Goal: Find specific page/section: Find specific page/section

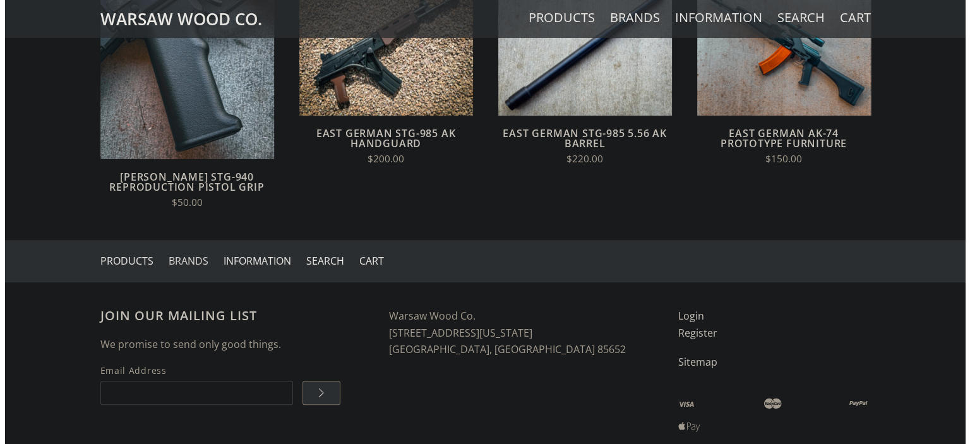
scroll to position [1041, 0]
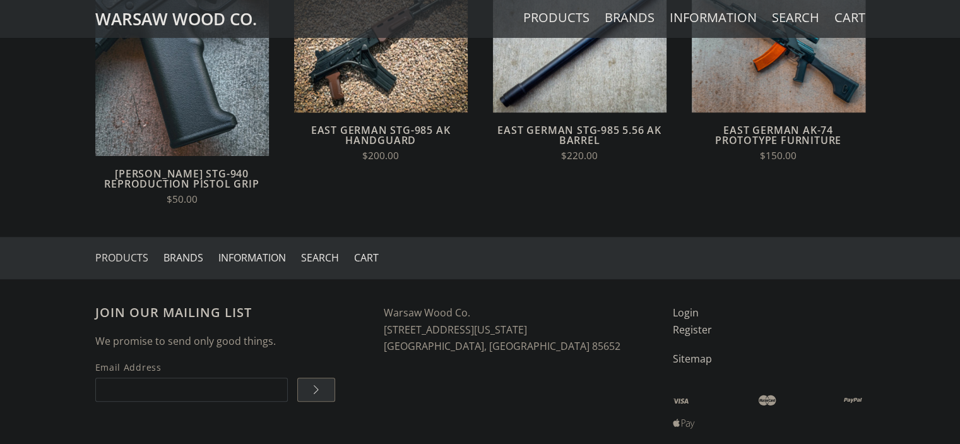
click at [133, 259] on link "Products" at bounding box center [121, 258] width 53 height 14
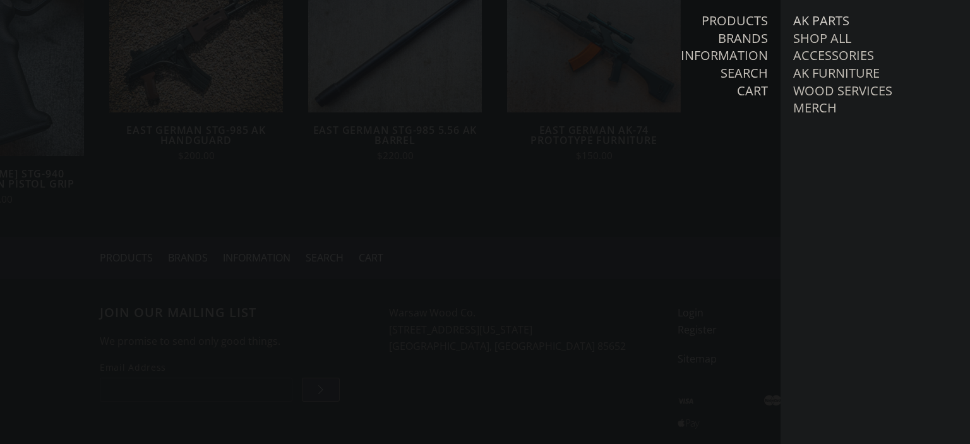
click at [826, 21] on link "AK Parts" at bounding box center [821, 21] width 56 height 16
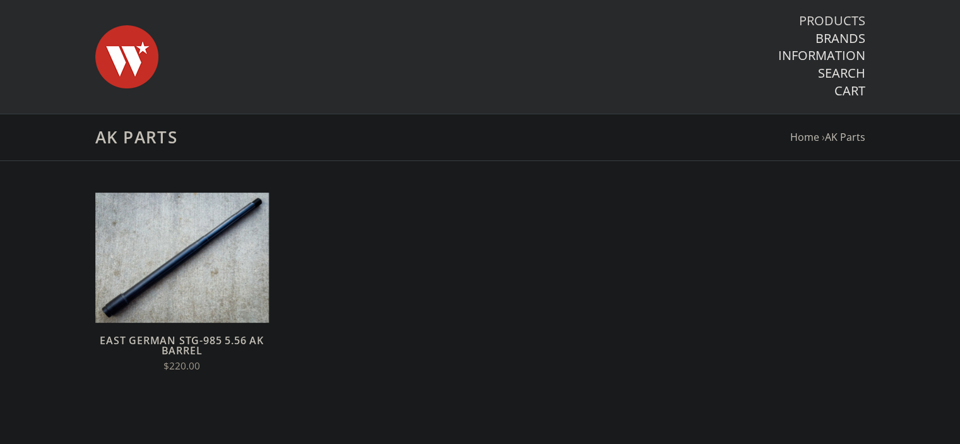
click at [839, 16] on link "Products" at bounding box center [832, 21] width 66 height 16
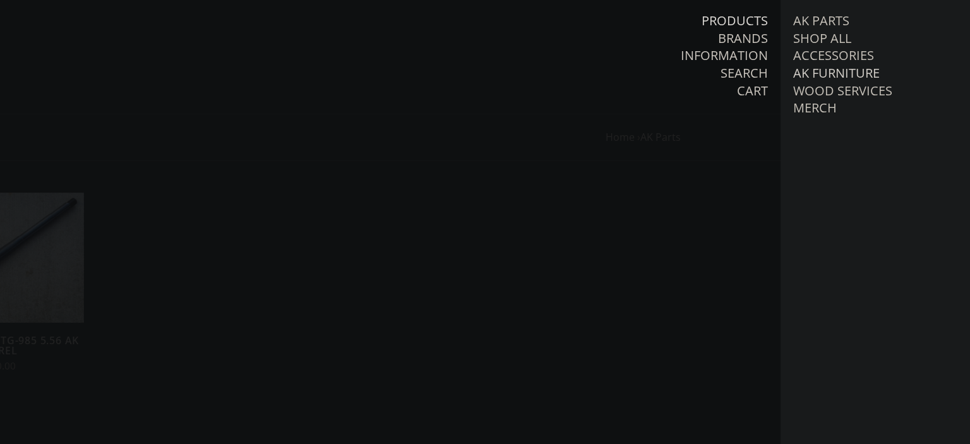
click at [853, 75] on link "AK Furniture" at bounding box center [836, 73] width 86 height 16
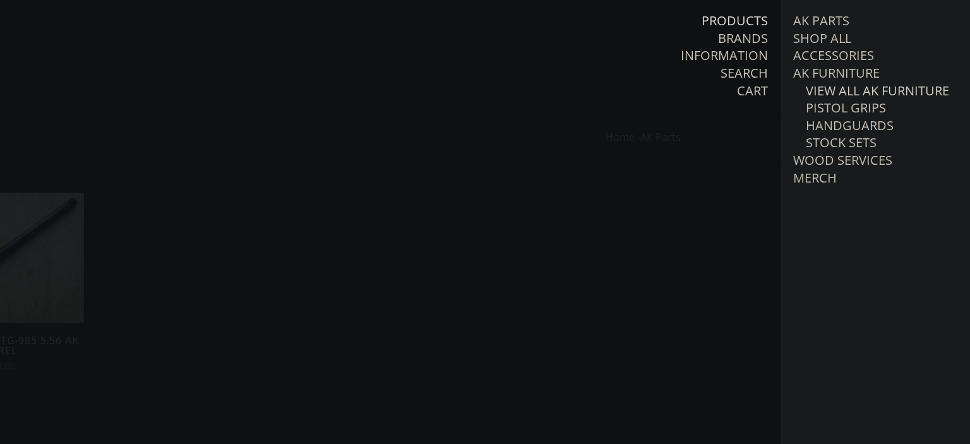
click at [859, 93] on link "View all AK Furniture" at bounding box center [877, 91] width 143 height 16
